Goal: Transaction & Acquisition: Purchase product/service

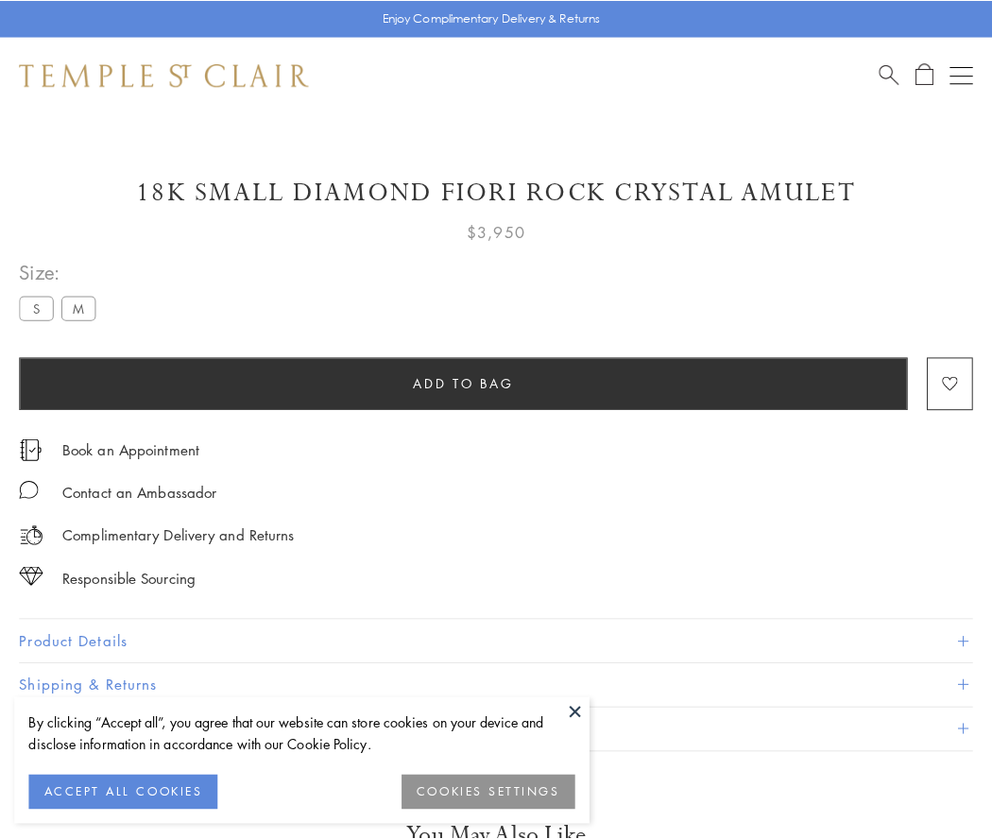
scroll to position [112, 0]
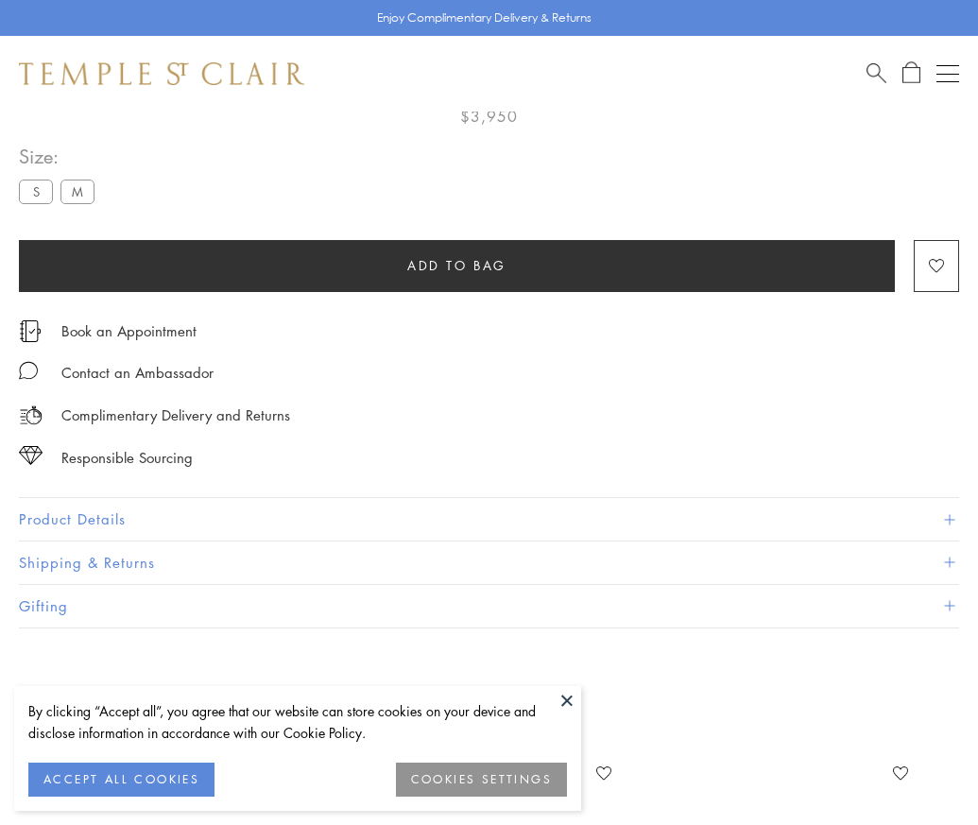
click at [456, 265] on span "Add to bag" at bounding box center [456, 265] width 99 height 21
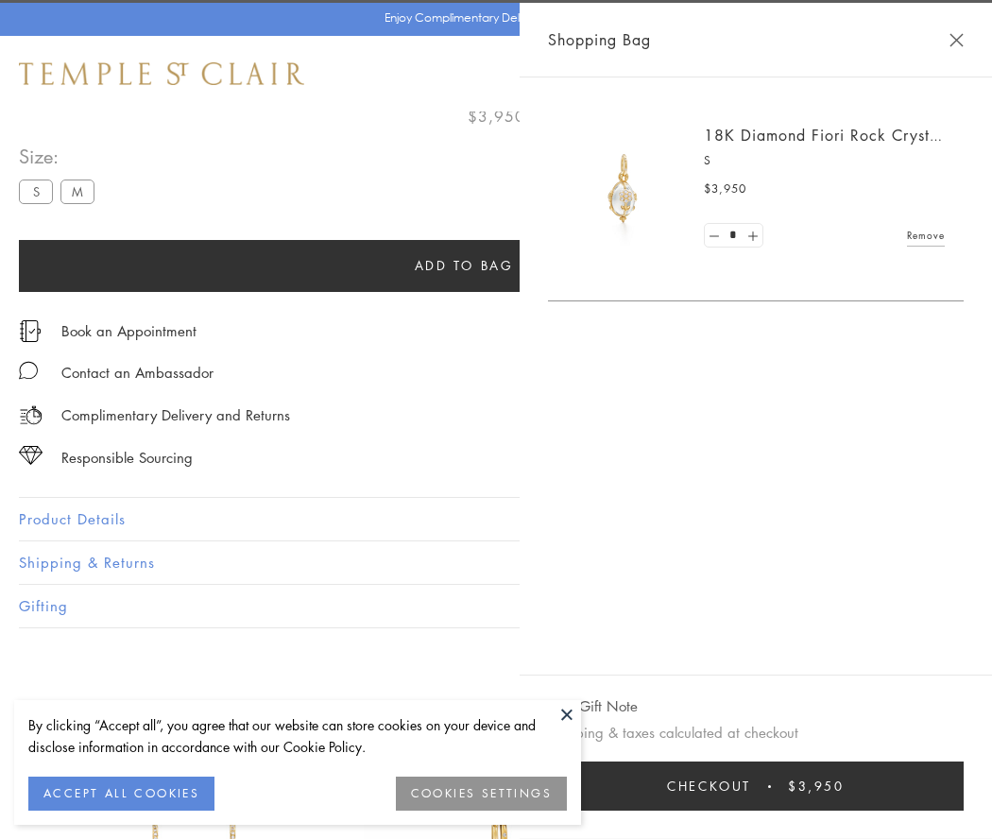
click at [751, 786] on span "Checkout" at bounding box center [709, 786] width 84 height 21
